Goal: Task Accomplishment & Management: Complete application form

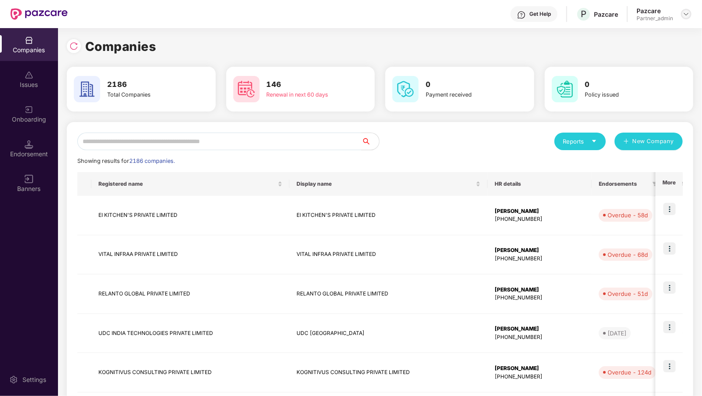
click at [683, 17] on div at bounding box center [686, 14] width 11 height 11
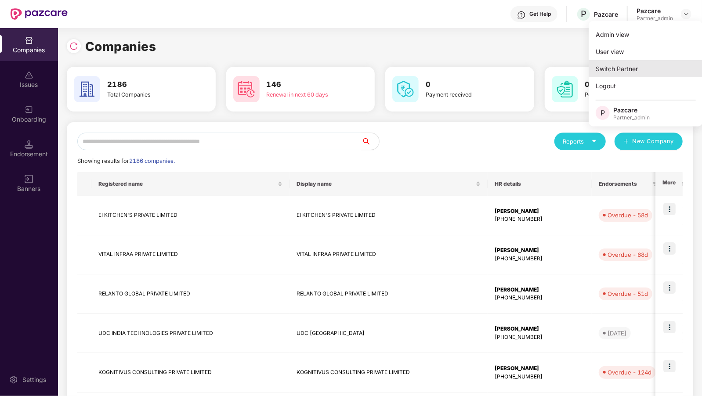
click at [618, 73] on div "Switch Partner" at bounding box center [646, 68] width 114 height 17
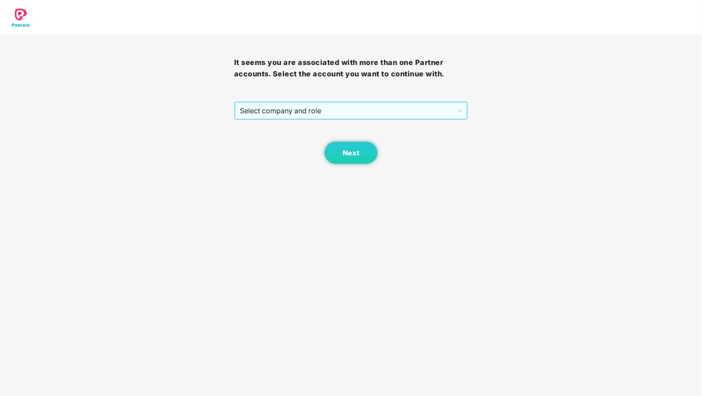
click at [304, 108] on span "Select company and role" at bounding box center [351, 110] width 223 height 17
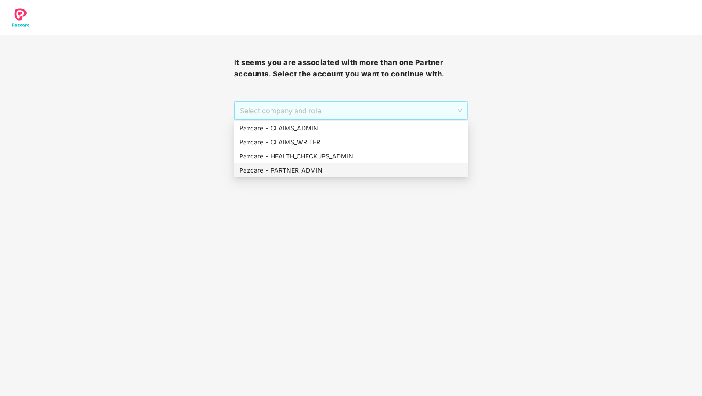
click at [289, 171] on div "Pazcare - PARTNER_ADMIN" at bounding box center [351, 171] width 224 height 10
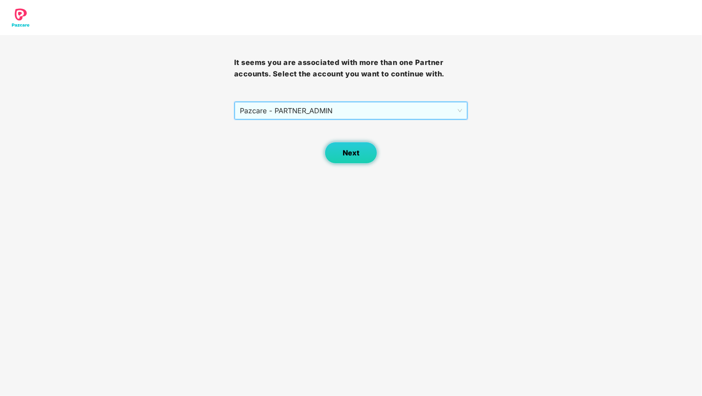
click at [343, 151] on button "Next" at bounding box center [351, 153] width 53 height 22
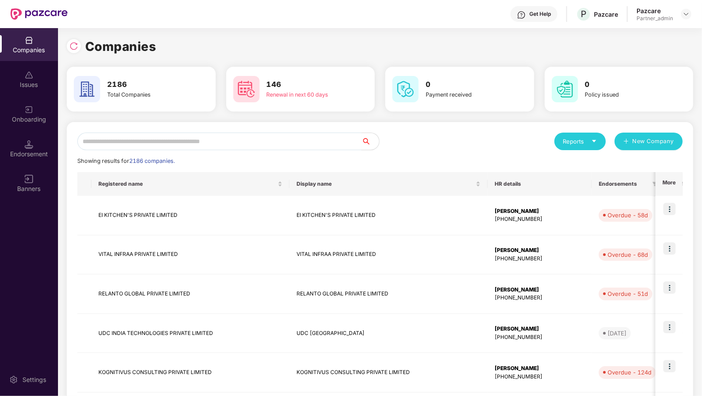
click at [228, 134] on input "text" at bounding box center [219, 142] width 284 height 18
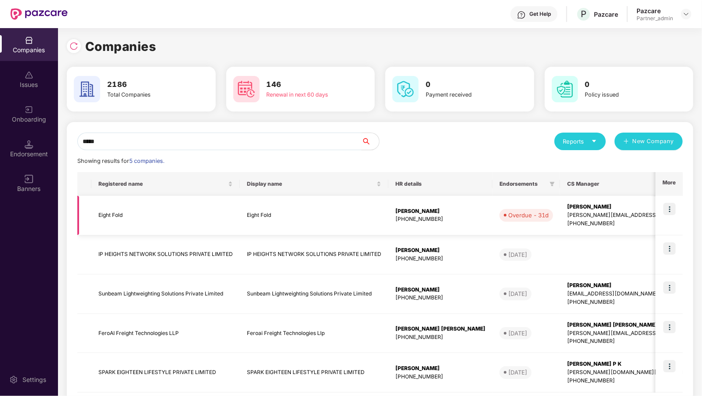
type input "*****"
click at [667, 207] on img at bounding box center [669, 209] width 12 height 12
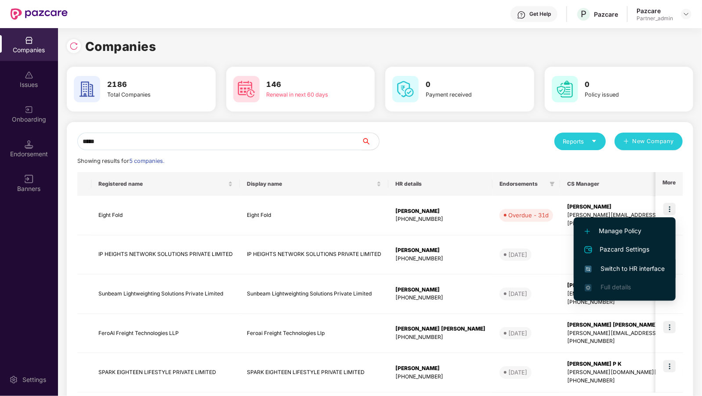
click at [629, 266] on span "Switch to HR interface" at bounding box center [625, 269] width 80 height 10
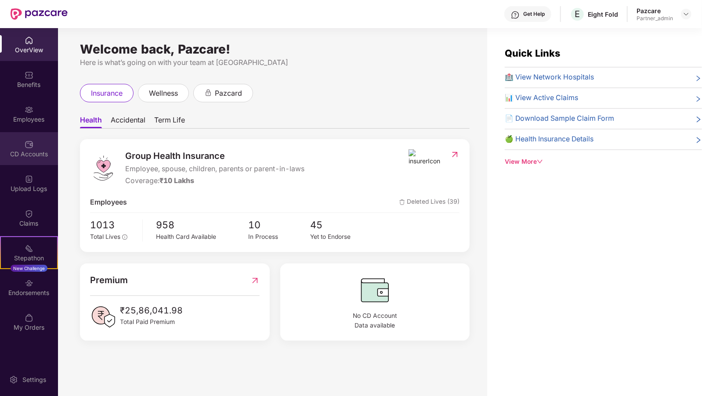
click at [29, 132] on div "CD Accounts" at bounding box center [29, 148] width 58 height 33
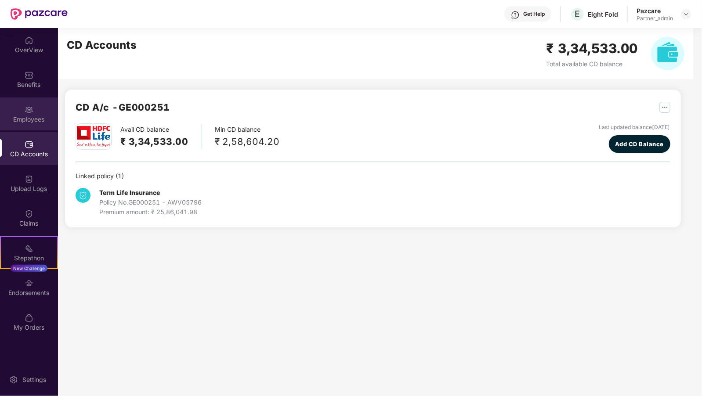
click at [30, 125] on div "Employees" at bounding box center [29, 114] width 58 height 33
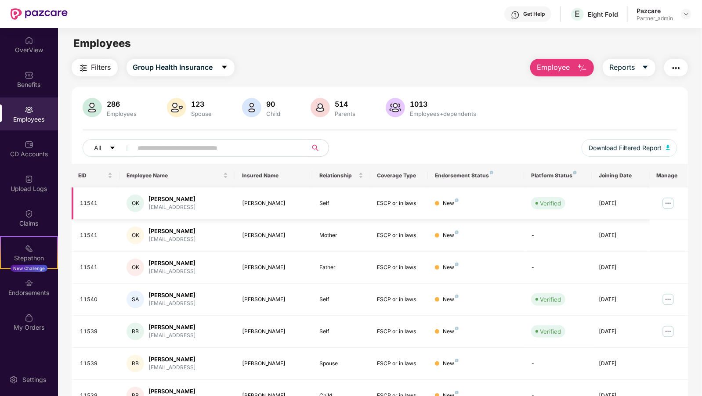
click at [669, 206] on img at bounding box center [668, 203] width 14 height 14
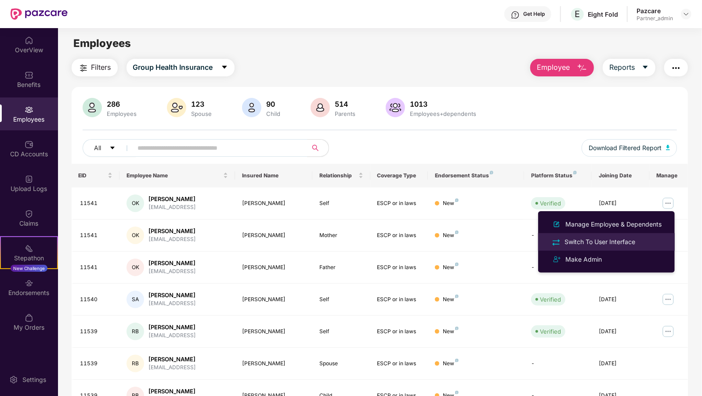
click at [597, 241] on div "Switch To User Interface" at bounding box center [600, 242] width 74 height 10
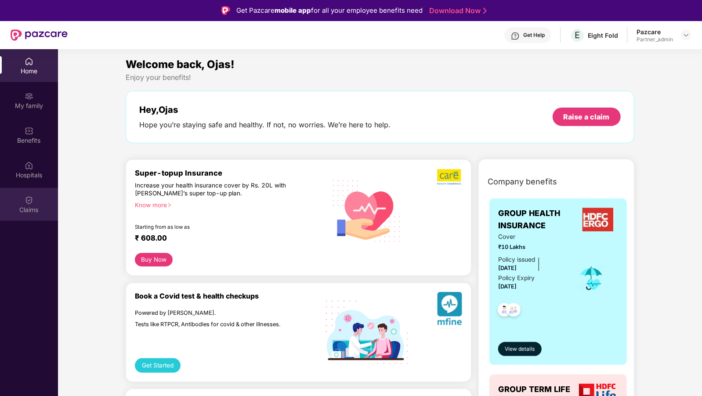
click at [18, 199] on div "Claims" at bounding box center [29, 204] width 58 height 33
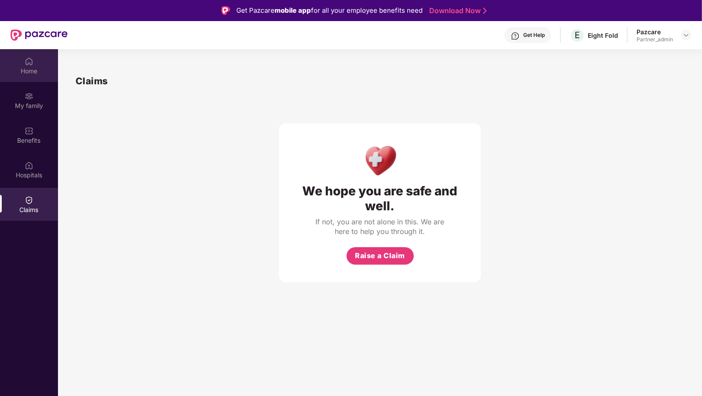
click at [35, 76] on div "Home" at bounding box center [29, 65] width 58 height 33
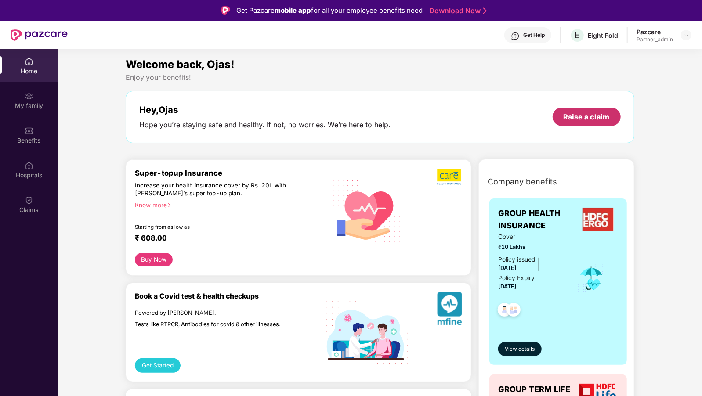
click at [602, 116] on div "Raise a claim" at bounding box center [587, 117] width 46 height 10
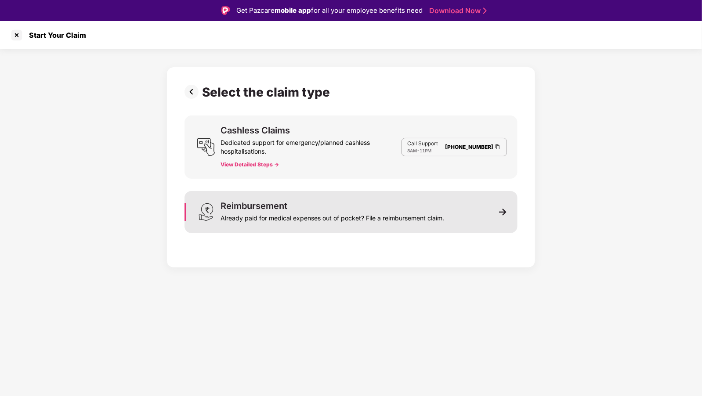
click at [338, 205] on div "Reimbursement Already paid for medical expenses out of pocket? File a reimburse…" at bounding box center [333, 212] width 224 height 21
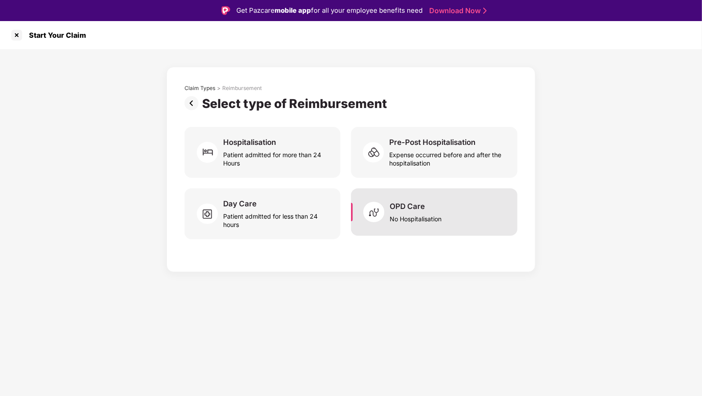
click at [380, 209] on img at bounding box center [376, 212] width 26 height 26
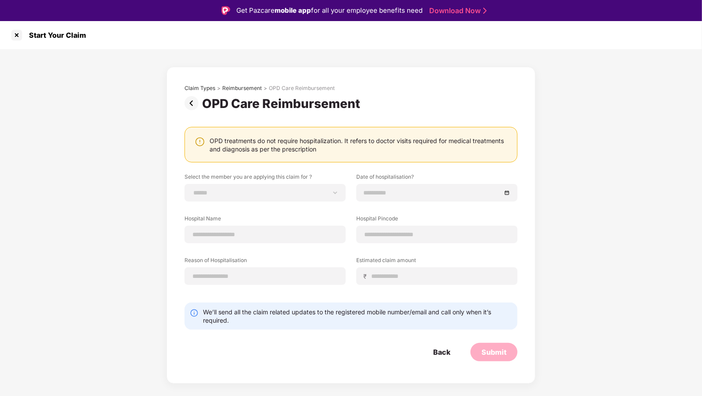
click at [205, 101] on div "OPD Care Reimbursement" at bounding box center [283, 103] width 162 height 15
click at [192, 101] on img at bounding box center [193, 103] width 18 height 14
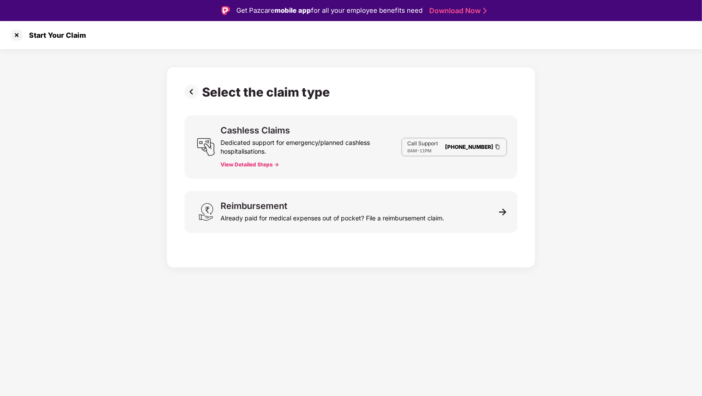
click at [195, 96] on img at bounding box center [193, 92] width 18 height 14
